Goal: Transaction & Acquisition: Purchase product/service

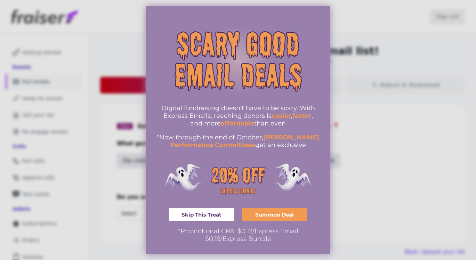
click at [278, 165] on span "Summon Deal" at bounding box center [274, 214] width 39 height 5
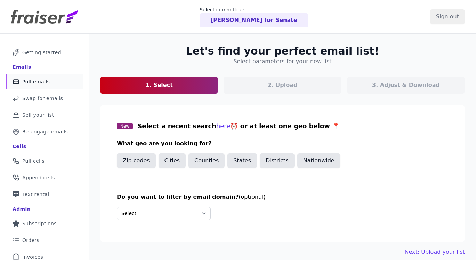
scroll to position [55, 0]
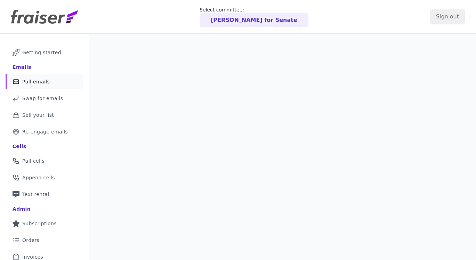
click at [43, 81] on span "Pull emails" at bounding box center [35, 81] width 27 height 7
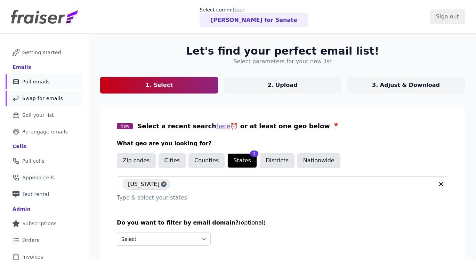
click at [48, 95] on span "Swap for emails" at bounding box center [42, 98] width 41 height 7
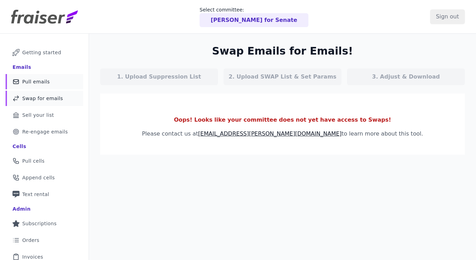
click at [50, 85] on link "Mail Icon Outline of a mail envelope Pull emails" at bounding box center [45, 81] width 78 height 15
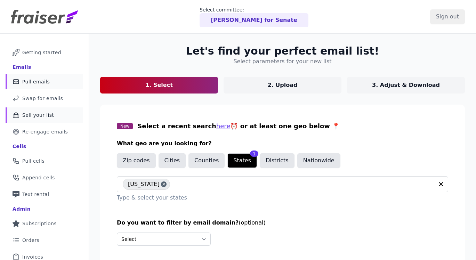
click at [45, 119] on link "Bank Icon Outline of a bank Sell your list" at bounding box center [45, 114] width 78 height 15
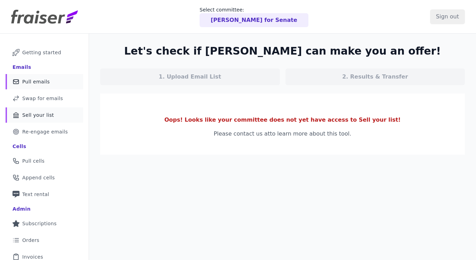
click at [49, 82] on link "Mail Icon Outline of a mail envelope Pull emails" at bounding box center [45, 81] width 78 height 15
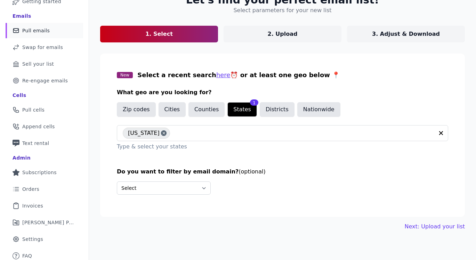
scroll to position [55, 0]
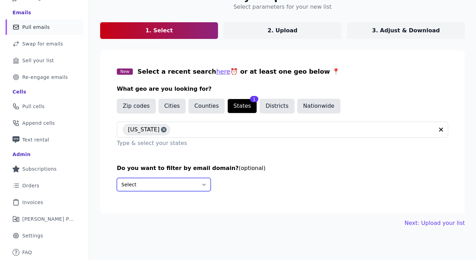
click at [177, 186] on select "Select Include only these domains Include none of these domains" at bounding box center [164, 184] width 94 height 13
click at [441, 223] on link "Next: Upload your list" at bounding box center [435, 223] width 60 height 8
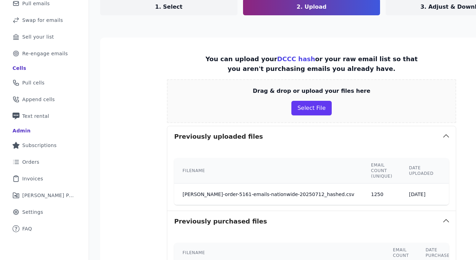
scroll to position [81, 0]
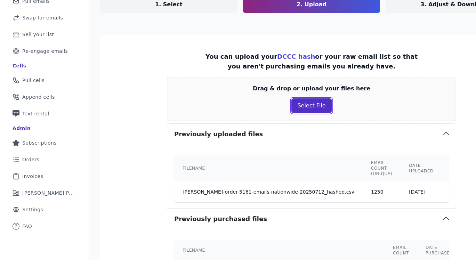
click at [302, 103] on button "Select File" at bounding box center [311, 105] width 40 height 15
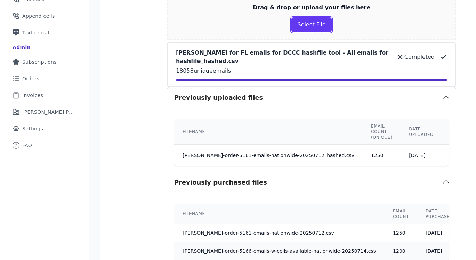
scroll to position [245, 0]
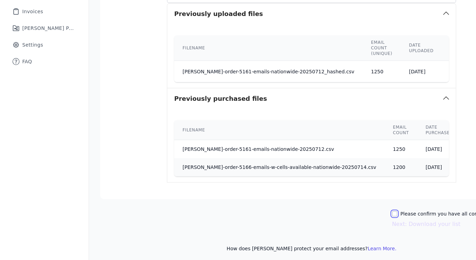
click at [394, 211] on input "Please confirm you have all correct lists uploaded." at bounding box center [395, 214] width 6 height 6
checkbox input "true"
click at [431, 220] on button "Next: Download your list" at bounding box center [426, 224] width 68 height 8
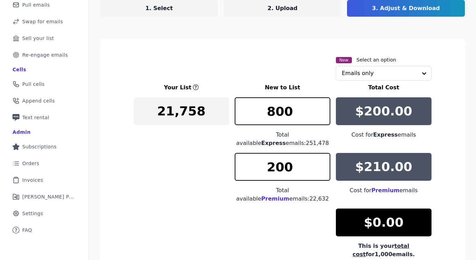
scroll to position [82, 0]
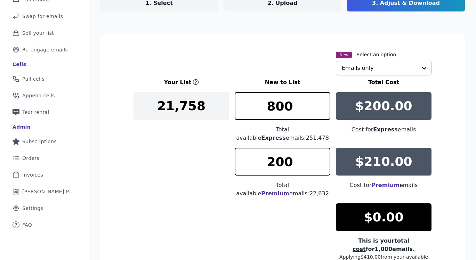
click at [407, 65] on input "text" at bounding box center [379, 68] width 75 height 14
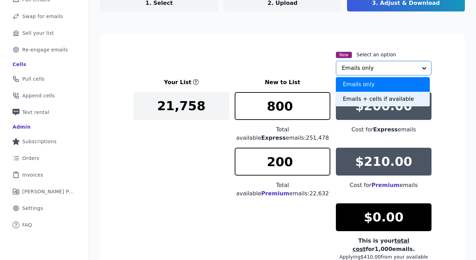
click at [394, 99] on div "Emails + cells if available" at bounding box center [383, 99] width 94 height 15
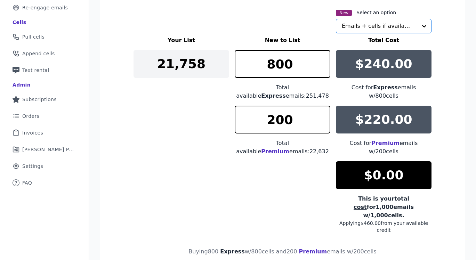
scroll to position [136, 0]
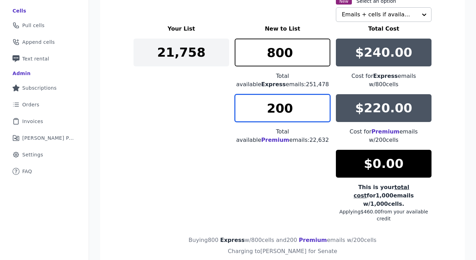
drag, startPoint x: 287, startPoint y: 110, endPoint x: 276, endPoint y: 110, distance: 11.5
click at [276, 110] on input "200" at bounding box center [283, 108] width 96 height 28
type input "250"
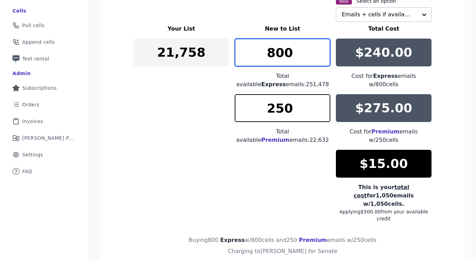
drag, startPoint x: 288, startPoint y: 57, endPoint x: 267, endPoint y: 57, distance: 20.2
click at [267, 57] on input "800" at bounding box center [283, 53] width 96 height 28
type input "750"
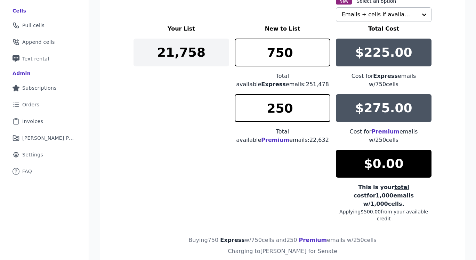
click at [458, 107] on section "New Select an option Emails + cells if available Your List New to List Total Co…" at bounding box center [282, 136] width 365 height 312
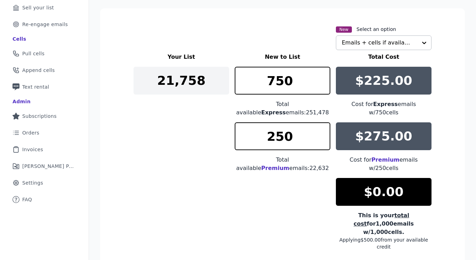
scroll to position [107, 0]
click at [289, 165] on span "Premium" at bounding box center [275, 168] width 28 height 7
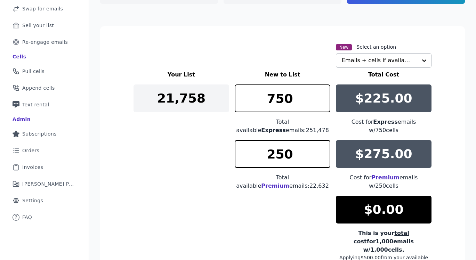
scroll to position [91, 0]
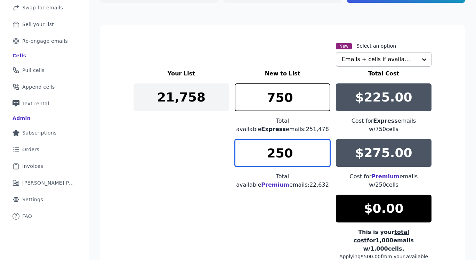
drag, startPoint x: 279, startPoint y: 154, endPoint x: 274, endPoint y: 154, distance: 4.5
click at [274, 154] on input "250" at bounding box center [283, 153] width 96 height 28
type input "200"
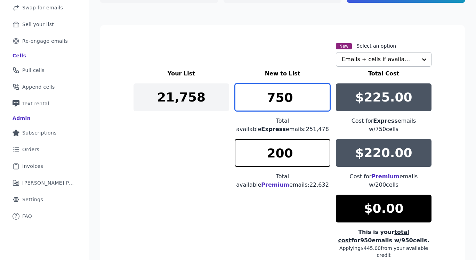
click at [277, 94] on input "750" at bounding box center [283, 97] width 96 height 28
drag, startPoint x: 268, startPoint y: 96, endPoint x: 302, endPoint y: 98, distance: 34.2
click at [301, 99] on input "750" at bounding box center [283, 97] width 96 height 28
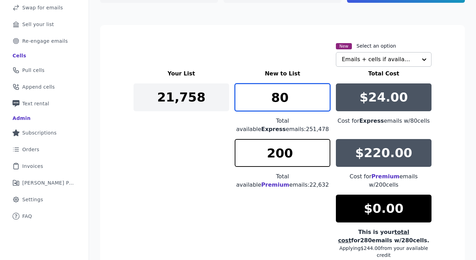
type input "8"
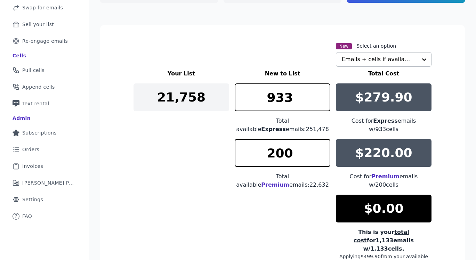
click at [188, 151] on div "Your List New to List Total Cost 21,758 933 Total available Express emails: 251…" at bounding box center [283, 168] width 298 height 197
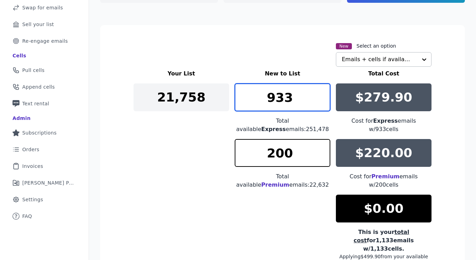
drag, startPoint x: 299, startPoint y: 98, endPoint x: 230, endPoint y: 98, distance: 68.8
click at [230, 98] on div "Your List New to List Total Cost 21,758 933 Total available Express emails: 251…" at bounding box center [283, 168] width 298 height 197
type input "800"
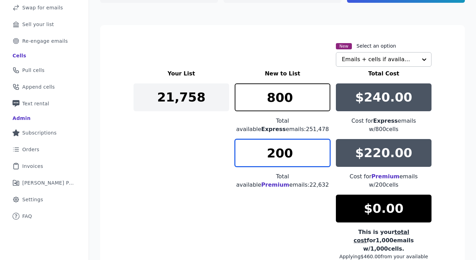
drag, startPoint x: 293, startPoint y: 151, endPoint x: 274, endPoint y: 151, distance: 18.8
click at [274, 151] on input "200" at bounding box center [283, 153] width 96 height 28
type input "250"
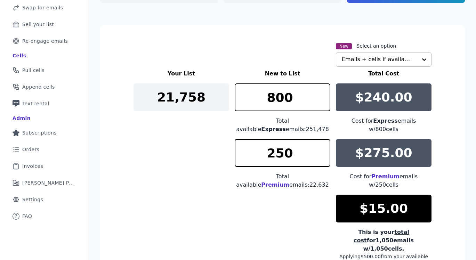
click at [197, 178] on div "Your List New to List Total Cost 21,758 800 Total available Express emails: 251…" at bounding box center [283, 168] width 298 height 197
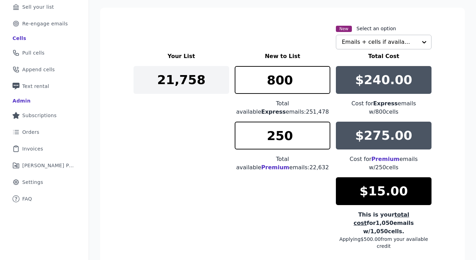
scroll to position [110, 0]
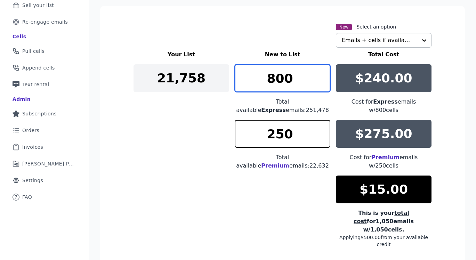
click at [297, 80] on input "800" at bounding box center [283, 78] width 96 height 28
drag, startPoint x: 297, startPoint y: 80, endPoint x: 264, endPoint y: 82, distance: 32.4
click at [264, 82] on input "800" at bounding box center [283, 78] width 96 height 28
type input "750"
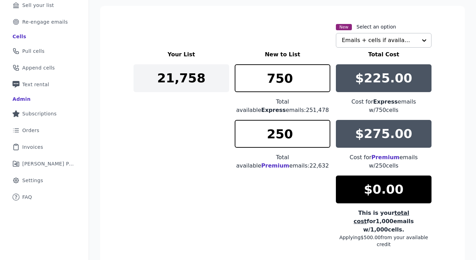
click at [203, 135] on div "Your List New to List Total Cost 21,758 750 Total available Express emails: 251…" at bounding box center [283, 148] width 298 height 197
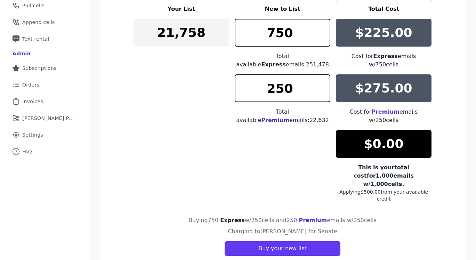
scroll to position [171, 0]
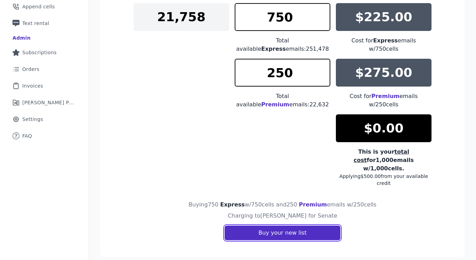
click at [288, 226] on button "Buy your new list" at bounding box center [282, 233] width 115 height 15
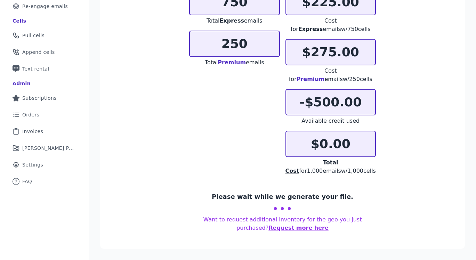
scroll to position [116, 0]
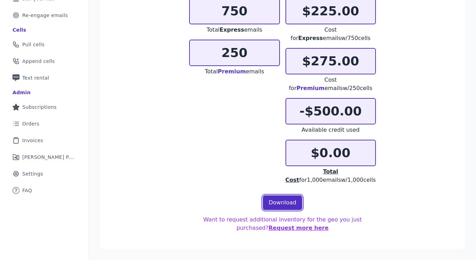
click at [285, 208] on link "Download" at bounding box center [283, 202] width 40 height 15
click at [15, 145] on link "Clipboard Icon Outline of a clipboard Invoices" at bounding box center [45, 140] width 78 height 15
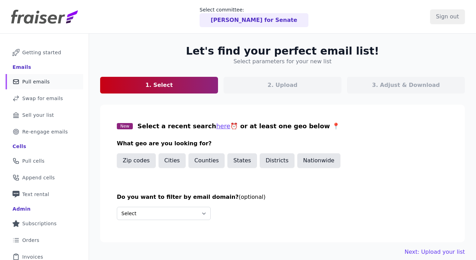
scroll to position [55, 0]
